Goal: Task Accomplishment & Management: Manage account settings

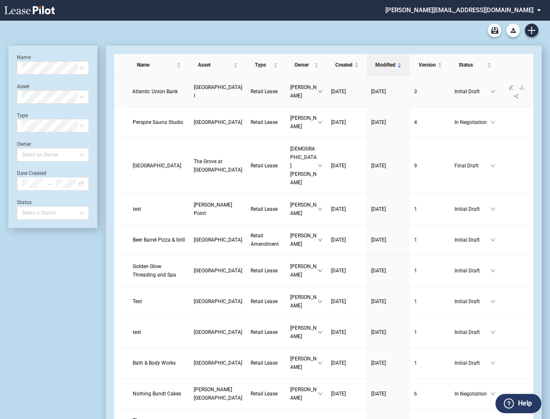
click at [144, 89] on span "Atlantic Union Bank" at bounding box center [154, 92] width 45 height 6
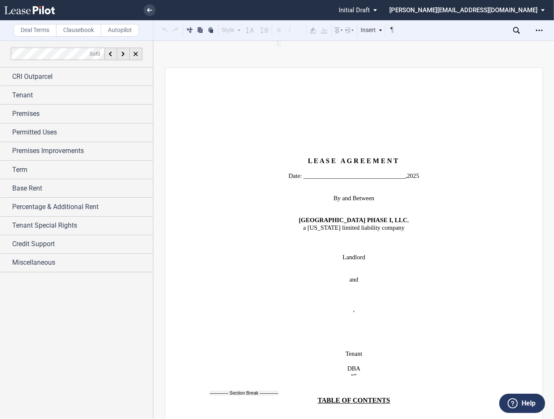
scroll to position [3566, 0]
